Goal: Information Seeking & Learning: Check status

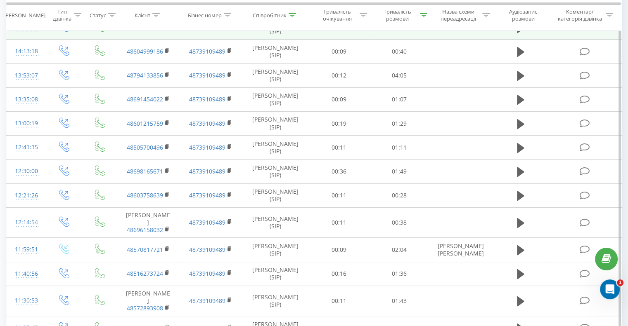
scroll to position [291, 0]
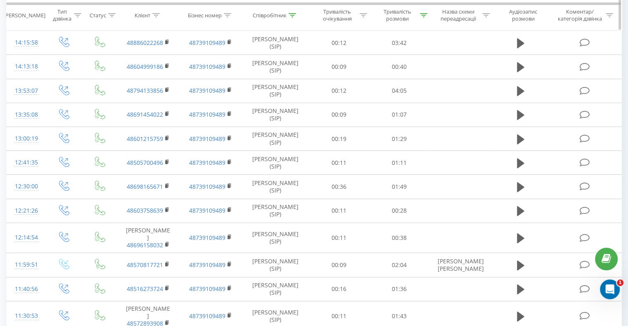
click at [422, 16] on icon at bounding box center [423, 15] width 7 height 4
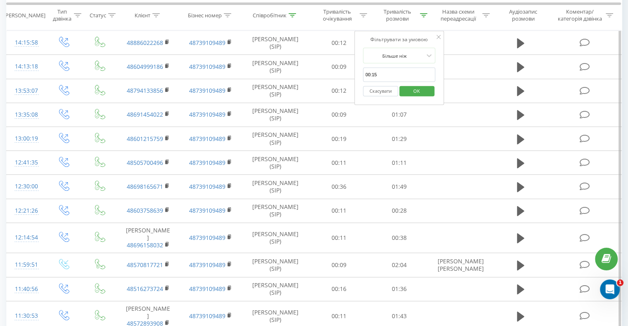
click at [385, 91] on button "Скасувати" at bounding box center [380, 91] width 35 height 10
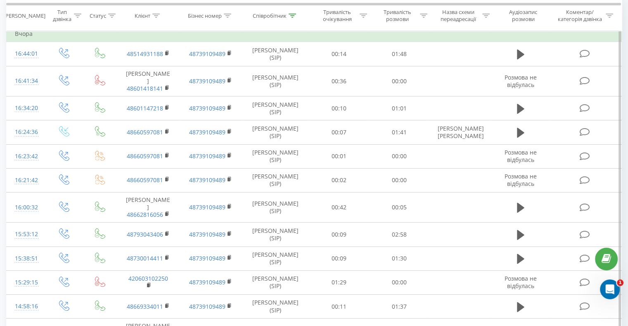
scroll to position [68, 0]
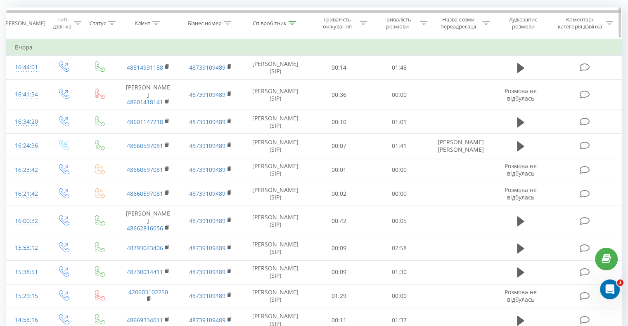
click at [290, 23] on icon at bounding box center [291, 23] width 7 height 4
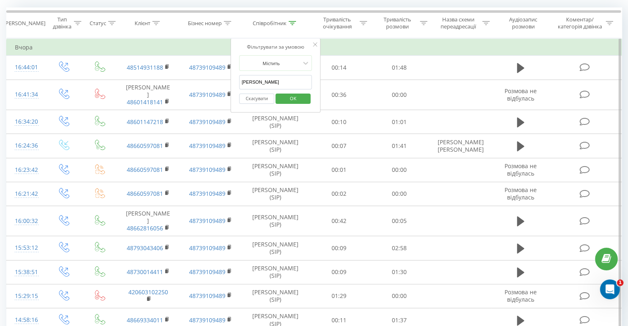
click at [269, 79] on input "[PERSON_NAME]" at bounding box center [275, 82] width 73 height 14
click at [268, 79] on input "[PERSON_NAME]" at bounding box center [275, 82] width 73 height 14
click at [285, 98] on span "OK" at bounding box center [292, 98] width 23 height 13
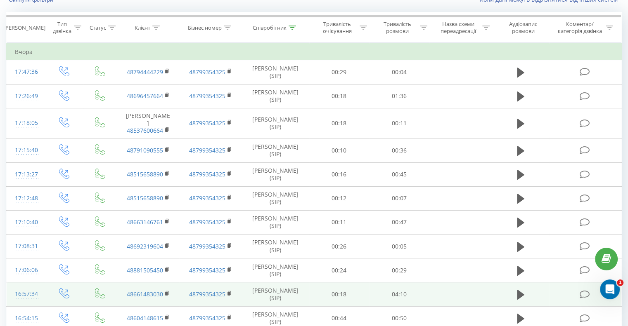
scroll to position [51, 0]
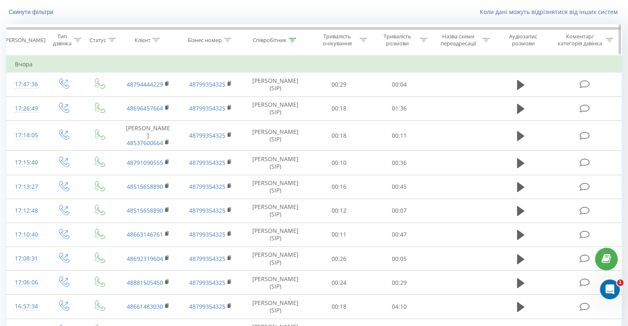
click at [292, 39] on icon at bounding box center [291, 40] width 7 height 4
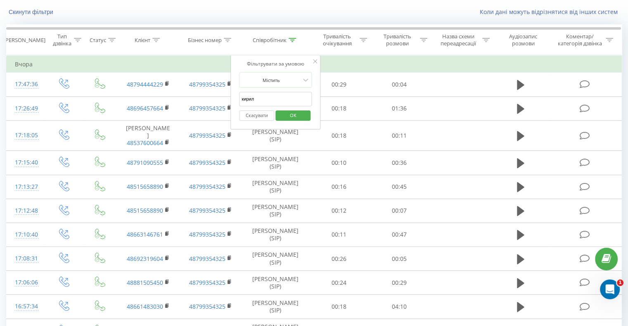
click at [269, 99] on input "кирил" at bounding box center [275, 99] width 73 height 14
click at [285, 119] on span "OK" at bounding box center [292, 115] width 23 height 13
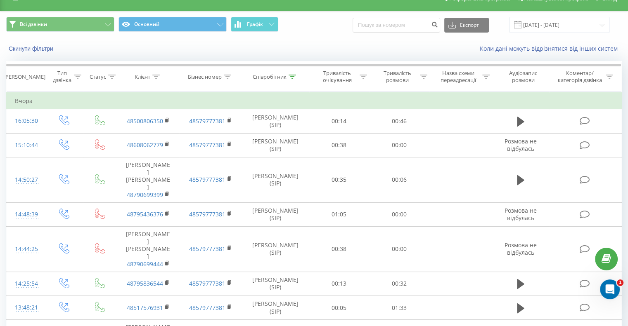
scroll to position [14, 0]
click at [298, 72] on th "Співробітник" at bounding box center [275, 77] width 67 height 31
click at [291, 77] on icon at bounding box center [291, 77] width 7 height 4
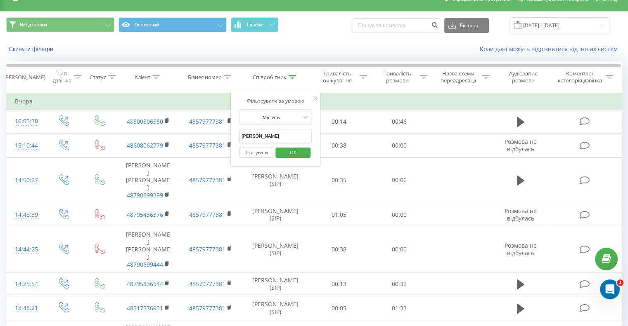
click at [269, 132] on input "[PERSON_NAME]" at bounding box center [275, 136] width 73 height 14
click at [290, 154] on span "OK" at bounding box center [292, 152] width 23 height 13
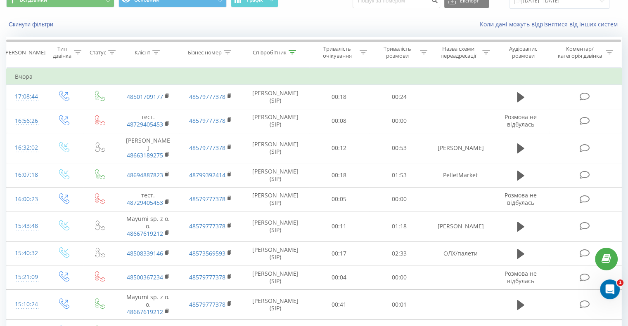
scroll to position [24, 0]
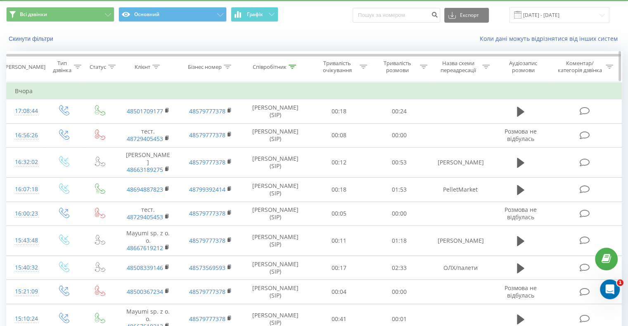
click at [293, 68] on icon at bounding box center [291, 67] width 7 height 4
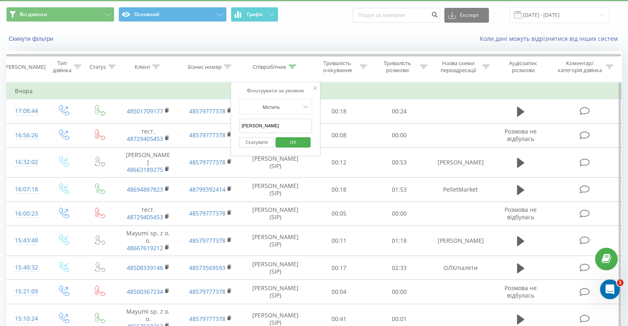
click at [276, 126] on input "[PERSON_NAME]" at bounding box center [275, 126] width 73 height 14
type input "[PERSON_NAME]"
click at [305, 144] on button "OK" at bounding box center [292, 142] width 35 height 10
